Goal: Information Seeking & Learning: Learn about a topic

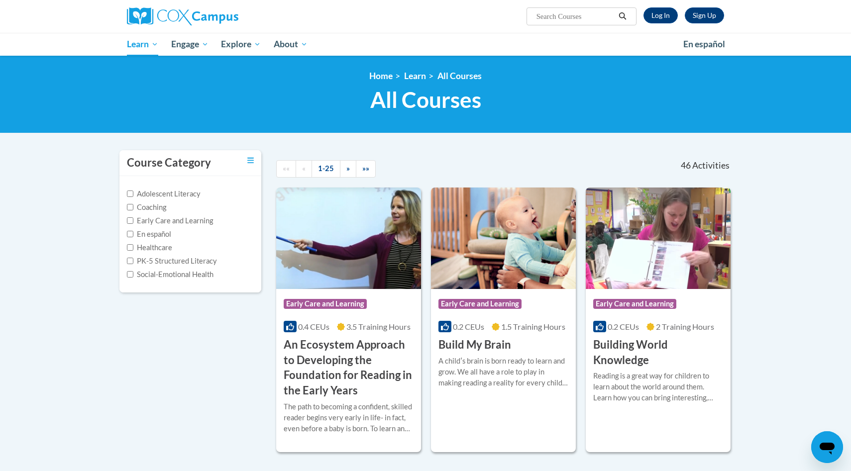
click at [580, 16] on input "Search..." at bounding box center [576, 16] width 80 height 12
type input "data driven instruction"
click at [617, 16] on button "Search" at bounding box center [622, 16] width 15 height 12
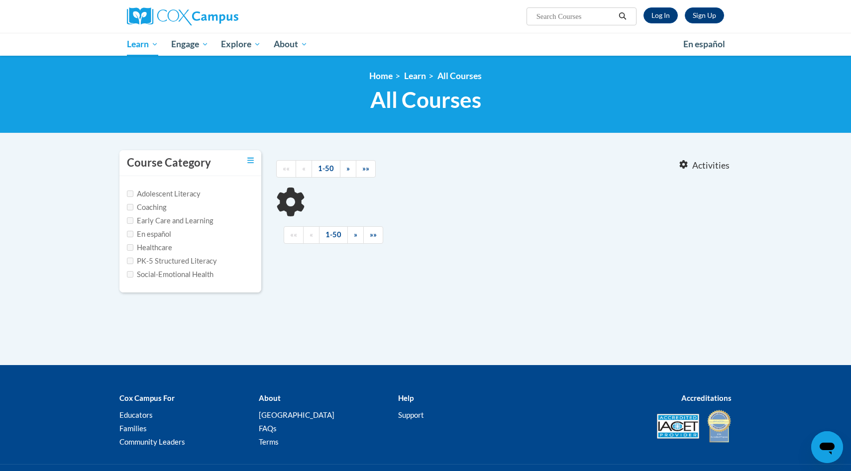
type input "data driven instruction"
click at [657, 15] on link "Log In" at bounding box center [660, 15] width 34 height 16
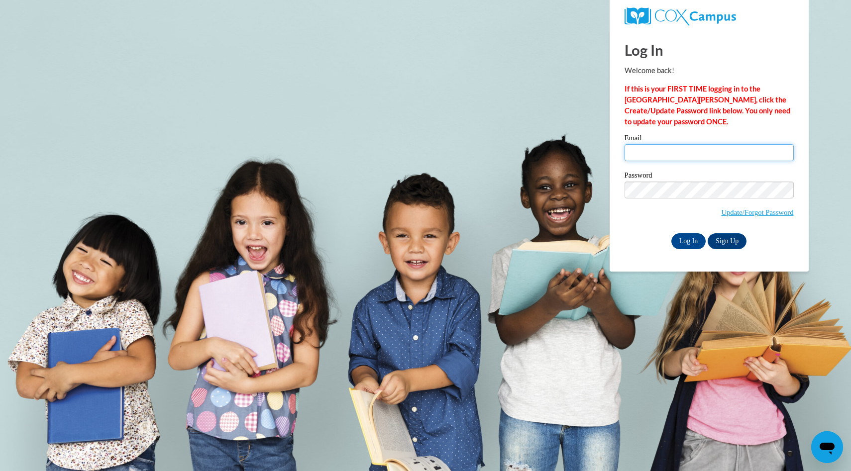
type input "rwilson@ivytech.edu"
click at [680, 231] on div "Email rwilson@ivytech.edu Password Update/Forgot Password Log In Sign Up OR" at bounding box center [709, 191] width 169 height 114
click at [681, 240] on input "Log In" at bounding box center [688, 241] width 35 height 16
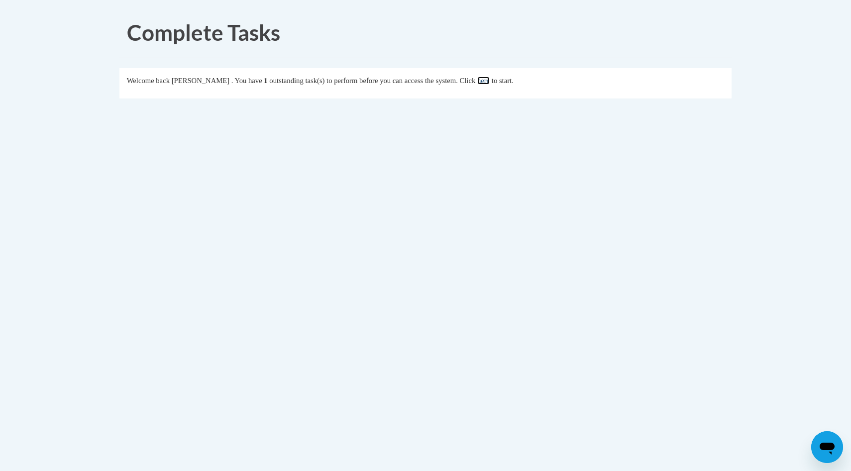
click at [490, 82] on link "here" at bounding box center [483, 81] width 12 height 8
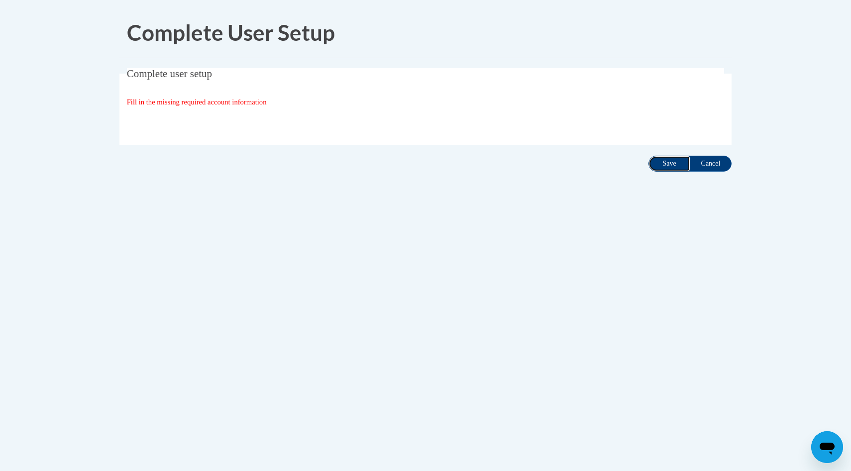
click at [680, 163] on input "Save" at bounding box center [669, 164] width 42 height 16
click at [246, 100] on span "Fill in the missing required account information" at bounding box center [197, 102] width 140 height 8
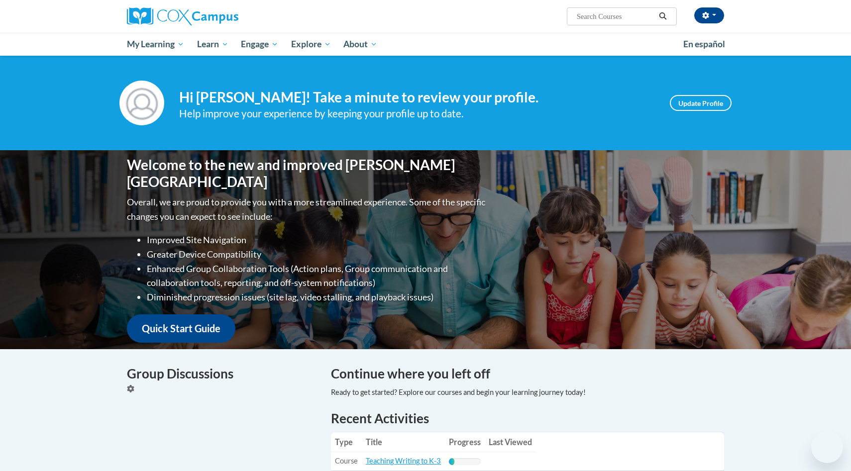
click at [246, 100] on h4 "Hi Rose Wilson! Take a minute to review your profile." at bounding box center [417, 97] width 476 height 17
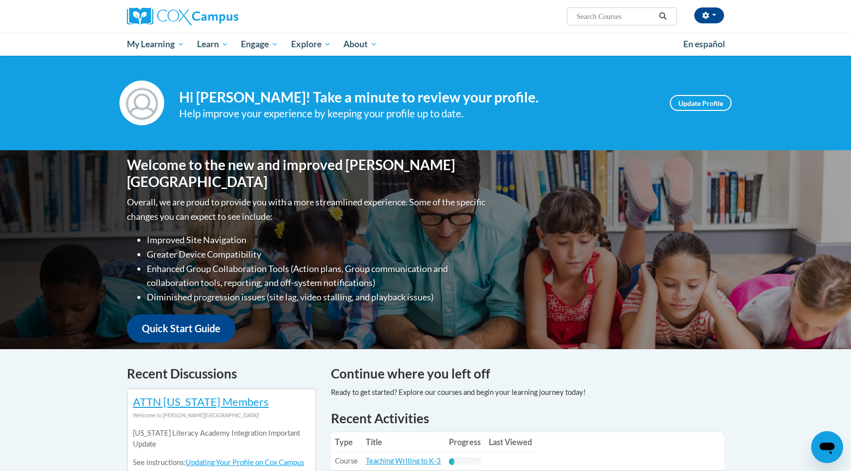
click at [588, 13] on input "Search..." at bounding box center [616, 16] width 80 height 12
type input "data driven instruction"
click at [661, 16] on icon "Search" at bounding box center [662, 15] width 9 height 7
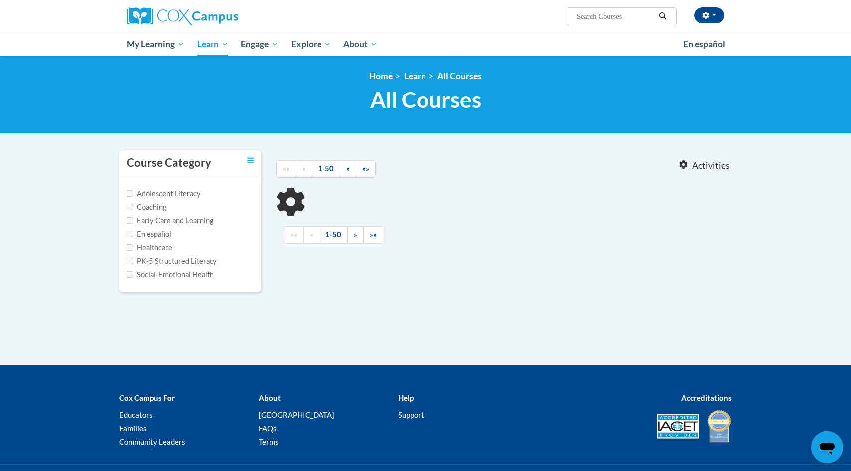
type input "data driven instruction"
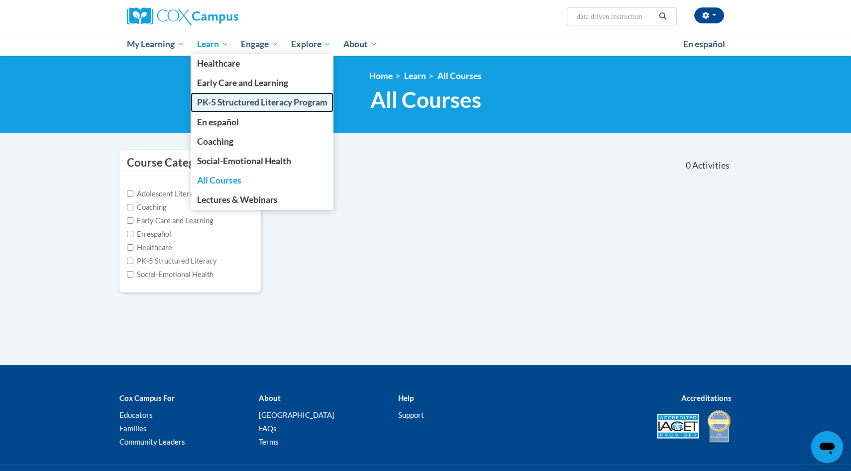
click at [210, 107] on span "PK-5 Structured Literacy Program" at bounding box center [262, 102] width 130 height 10
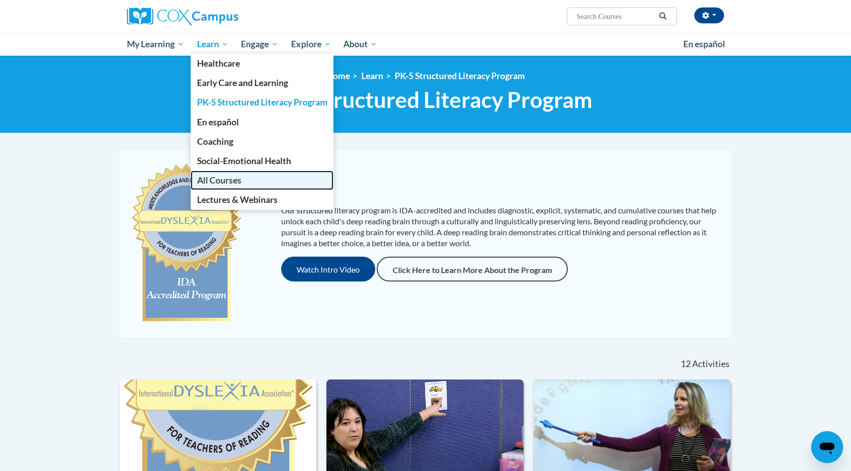
click at [226, 182] on span "All Courses" at bounding box center [219, 180] width 44 height 10
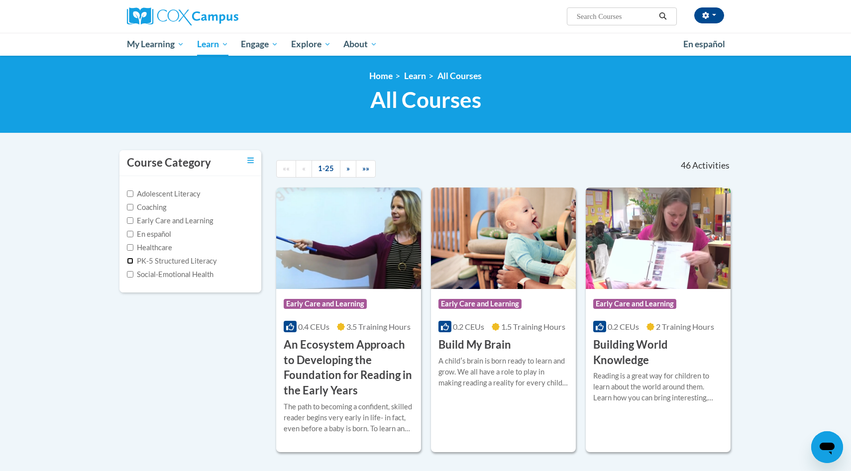
click at [129, 260] on input "PK-5 Structured Literacy" at bounding box center [130, 261] width 6 height 6
checkbox input "true"
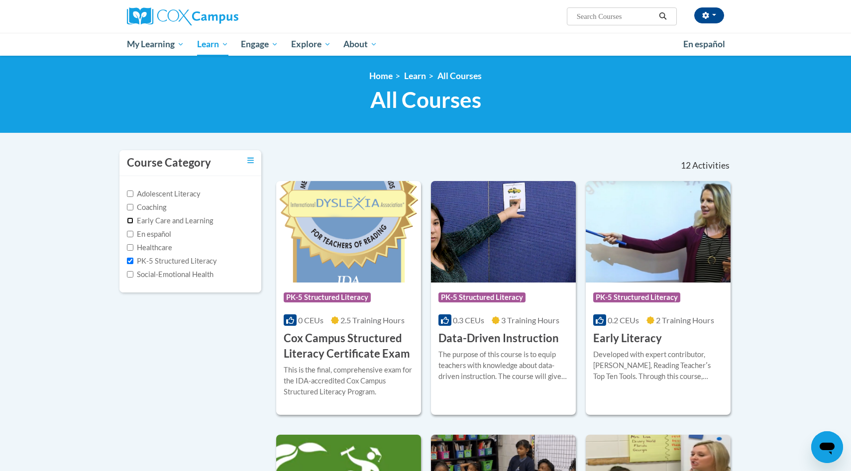
click at [132, 221] on input "Early Care and Learning" at bounding box center [130, 220] width 6 height 6
checkbox input "true"
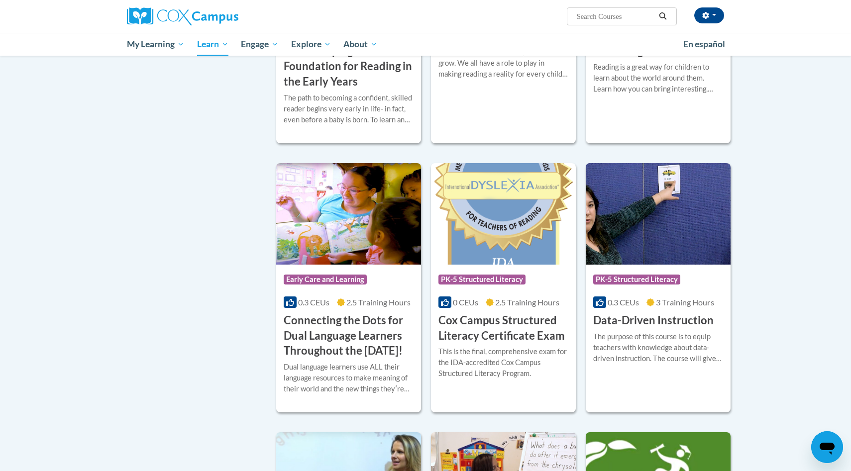
scroll to position [309, 0]
click at [611, 320] on h3 "Data-Driven Instruction" at bounding box center [653, 321] width 120 height 15
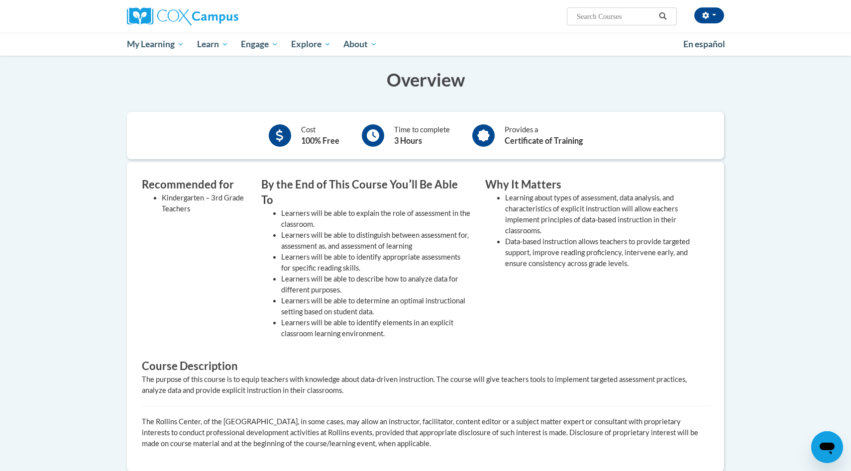
scroll to position [168, 0]
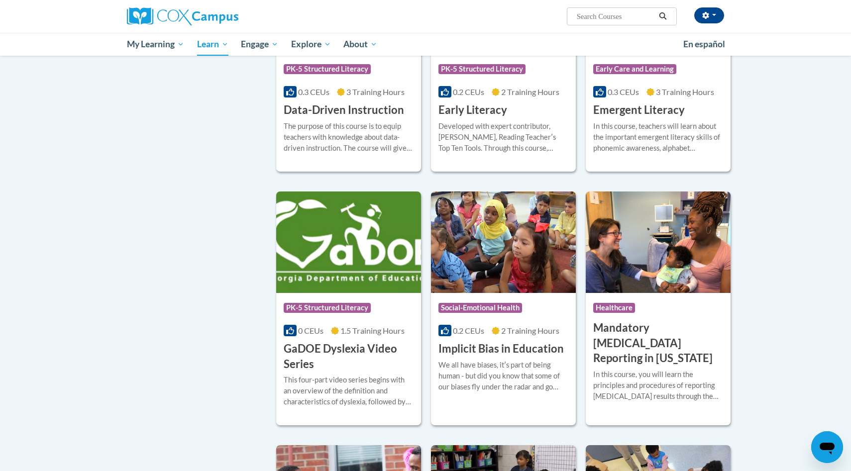
scroll to position [1055, 0]
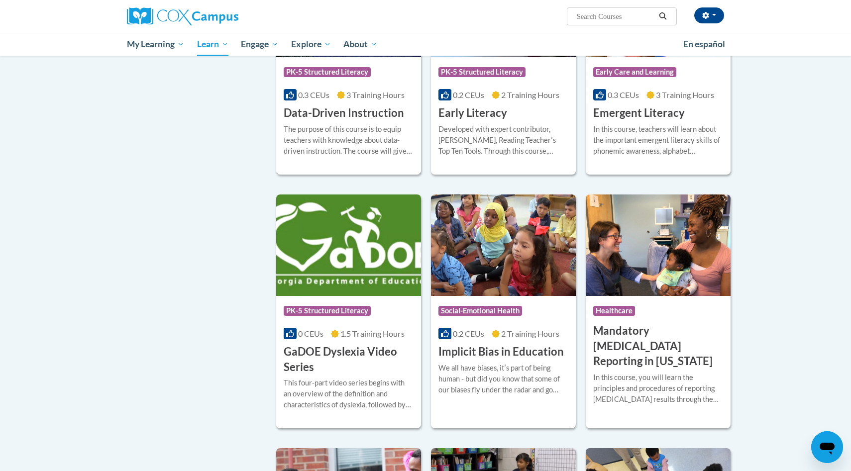
click at [367, 121] on h3 "Data-Driven Instruction" at bounding box center [344, 113] width 120 height 15
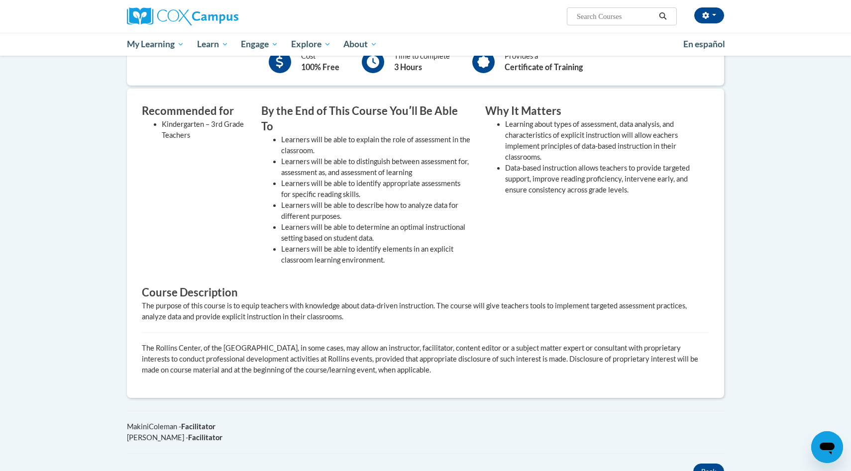
scroll to position [249, 0]
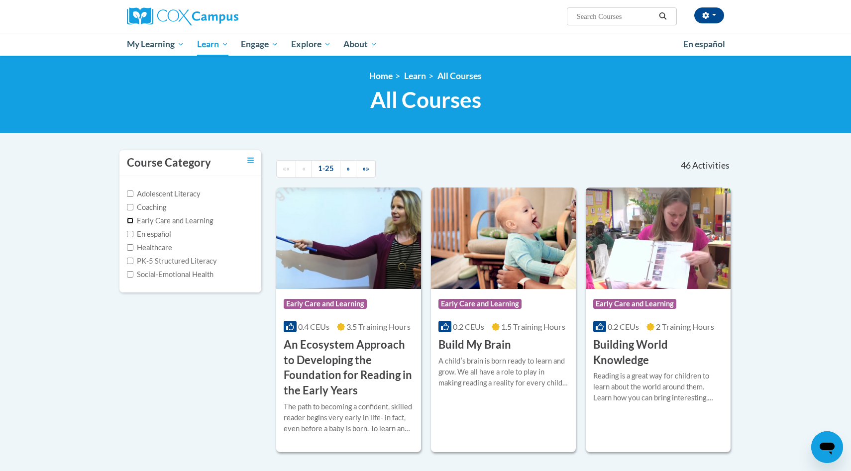
click at [132, 222] on input "Early Care and Learning" at bounding box center [130, 220] width 6 height 6
checkbox input "true"
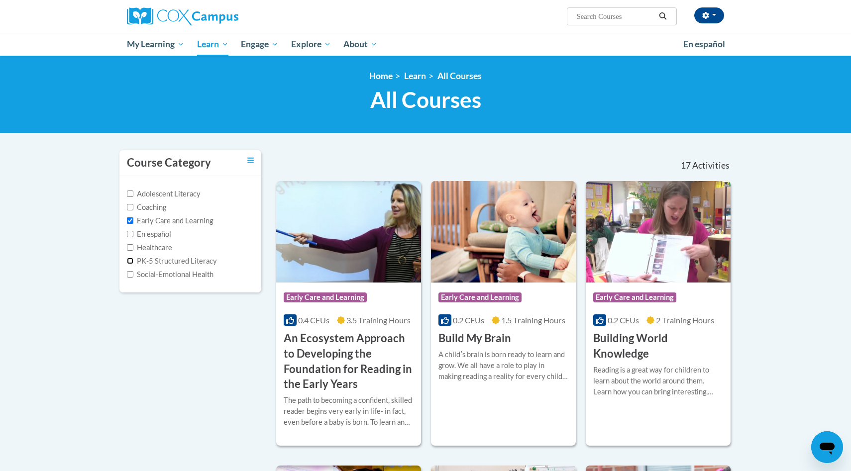
click at [132, 261] on input "PK-5 Structured Literacy" at bounding box center [130, 261] width 6 height 6
checkbox input "true"
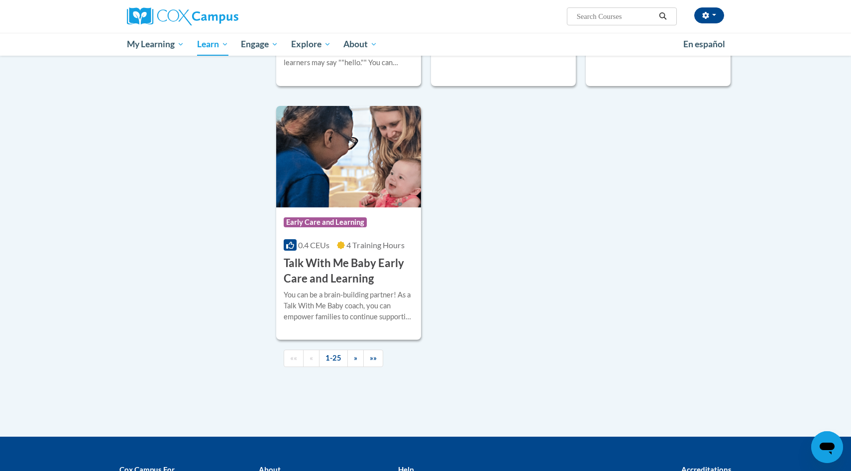
scroll to position [2178, 0]
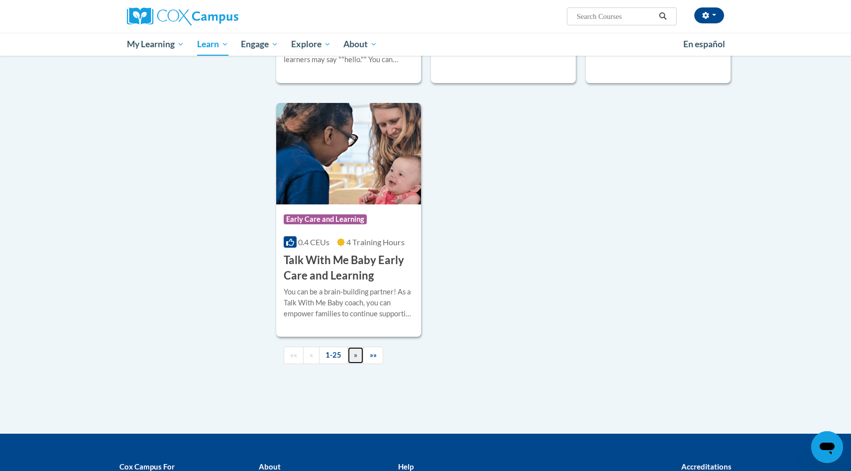
click at [357, 364] on link "»" at bounding box center [355, 355] width 16 height 17
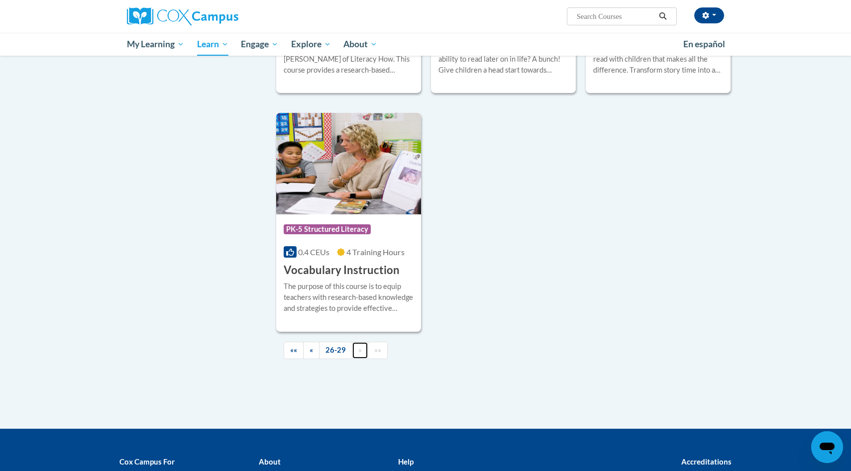
scroll to position [314, 0]
click at [309, 350] on link "«" at bounding box center [311, 349] width 16 height 17
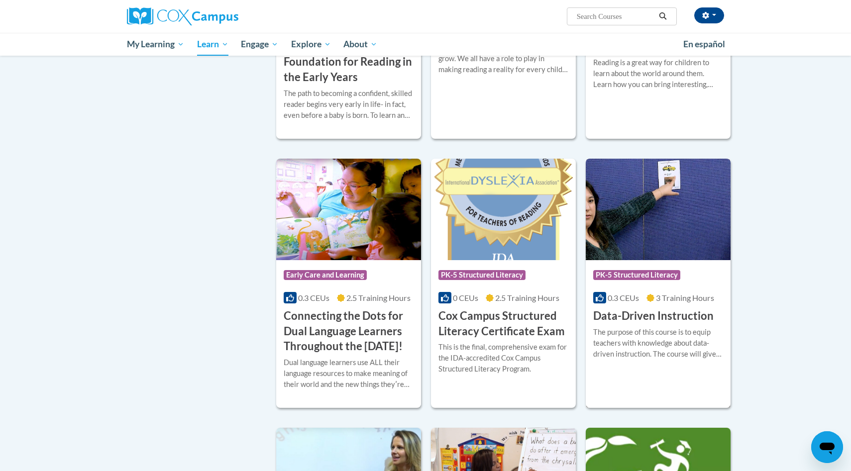
click at [691, 312] on h3 "Data-Driven Instruction" at bounding box center [653, 316] width 120 height 15
